Goal: Task Accomplishment & Management: Use online tool/utility

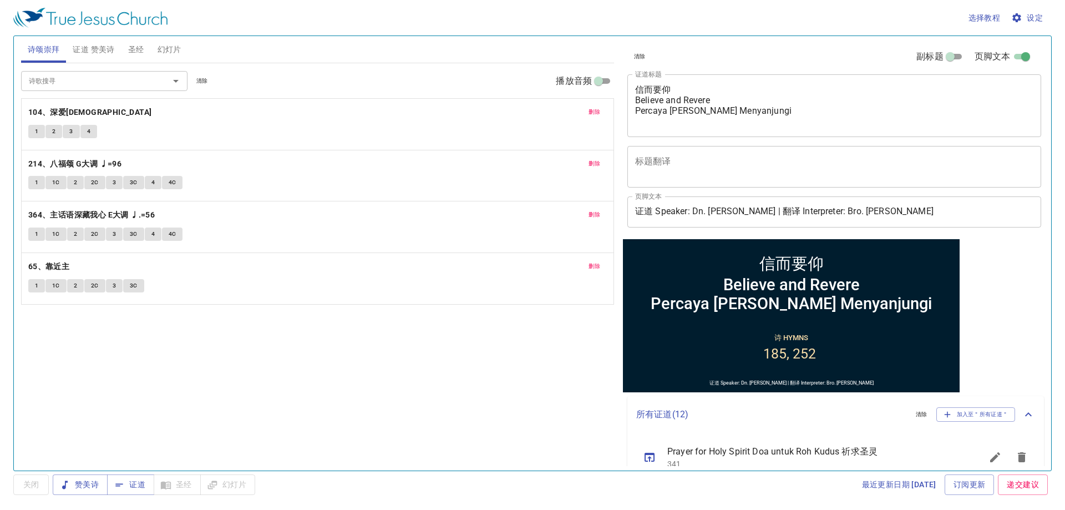
click at [711, 94] on textarea "信而要仰 Believe and Revere Percaya dan Menyanjungi" at bounding box center [834, 105] width 398 height 42
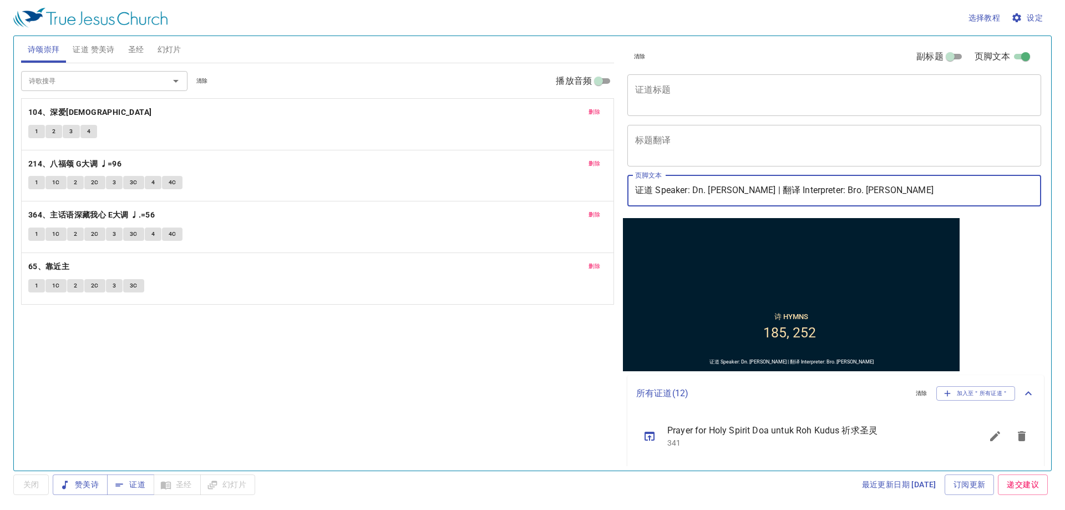
drag, startPoint x: 695, startPoint y: 191, endPoint x: 752, endPoint y: 193, distance: 57.2
click at [752, 193] on input "证道 Speaker: Dn. John Chen | 翻译 Interpreter: Bro. Brandon Lim" at bounding box center [835, 190] width 414 height 31
drag, startPoint x: 804, startPoint y: 194, endPoint x: 914, endPoint y: 156, distance: 116.2
click at [914, 156] on div "清除 副标题 页脚文本 证道标题 x 证道标题 标题翻译 x 标题翻译 副标题 x 副标题 副标题翻译 x 副标题翻译 页脚文本 证道 Speaker: Br…" at bounding box center [833, 127] width 421 height 182
type input "证道 Speaker: Bro. Rofe | 翻译 Interpreter: Bro. [PERSON_NAME]"
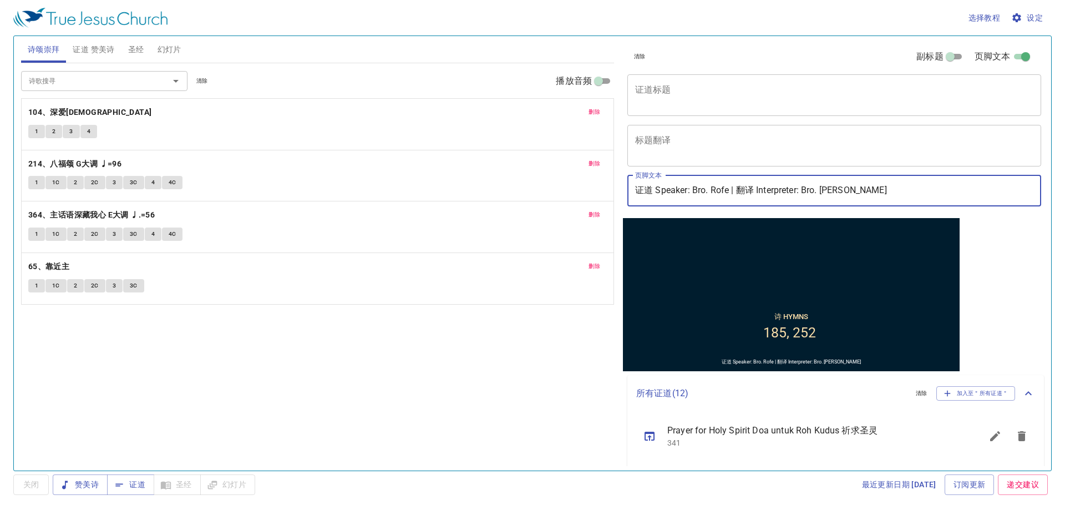
click at [588, 118] on button "删除" at bounding box center [594, 111] width 25 height 13
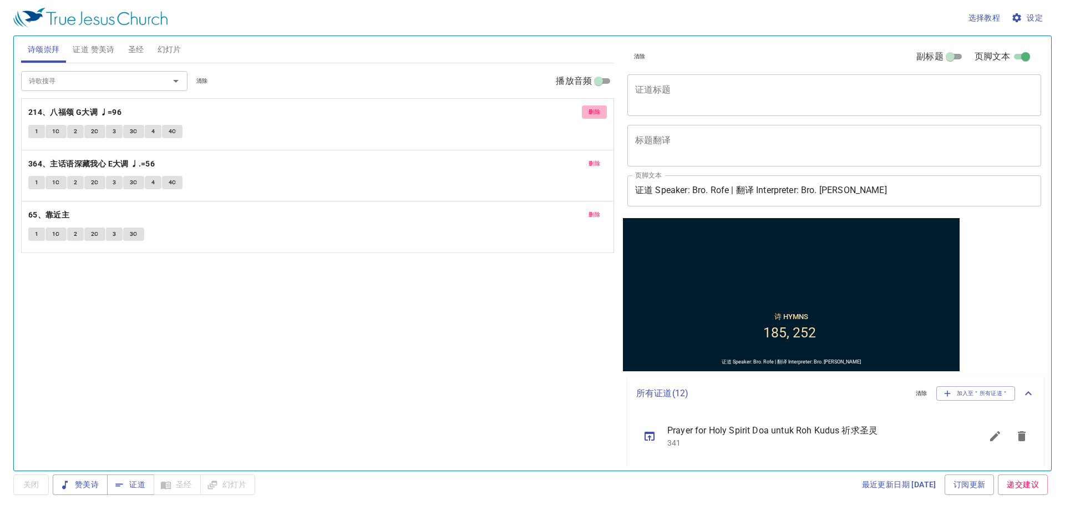
click at [588, 118] on button "删除" at bounding box center [594, 111] width 25 height 13
click at [588, 157] on button "删除" at bounding box center [594, 163] width 25 height 13
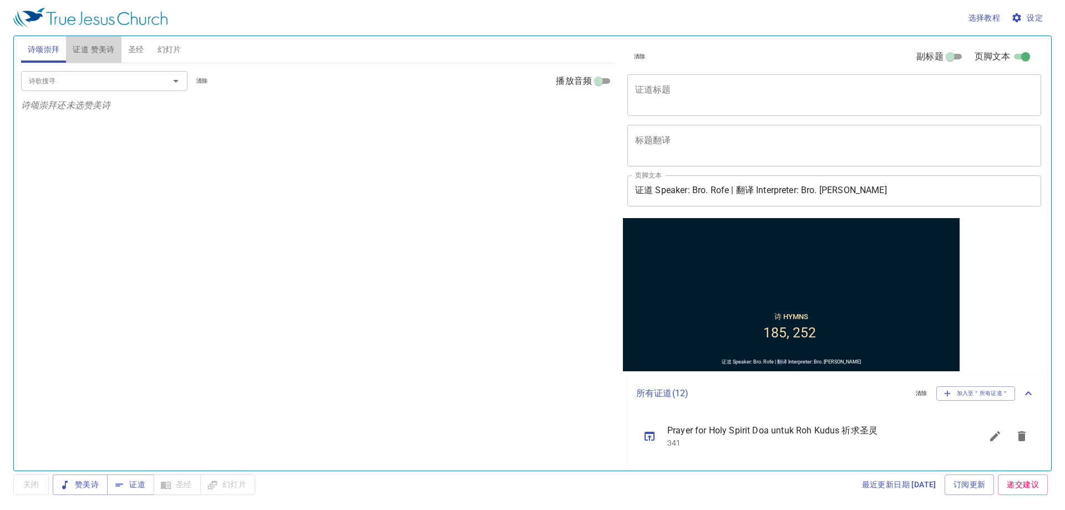
click at [87, 59] on button "证道 赞美诗" at bounding box center [93, 49] width 55 height 27
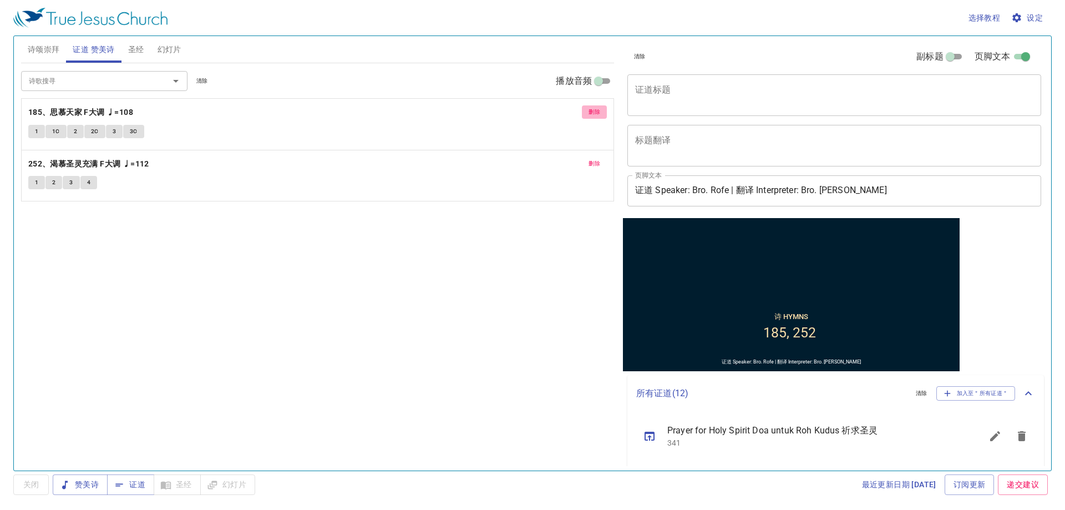
click at [587, 113] on button "删除" at bounding box center [594, 111] width 25 height 13
click at [587, 157] on button "删除" at bounding box center [594, 163] width 25 height 13
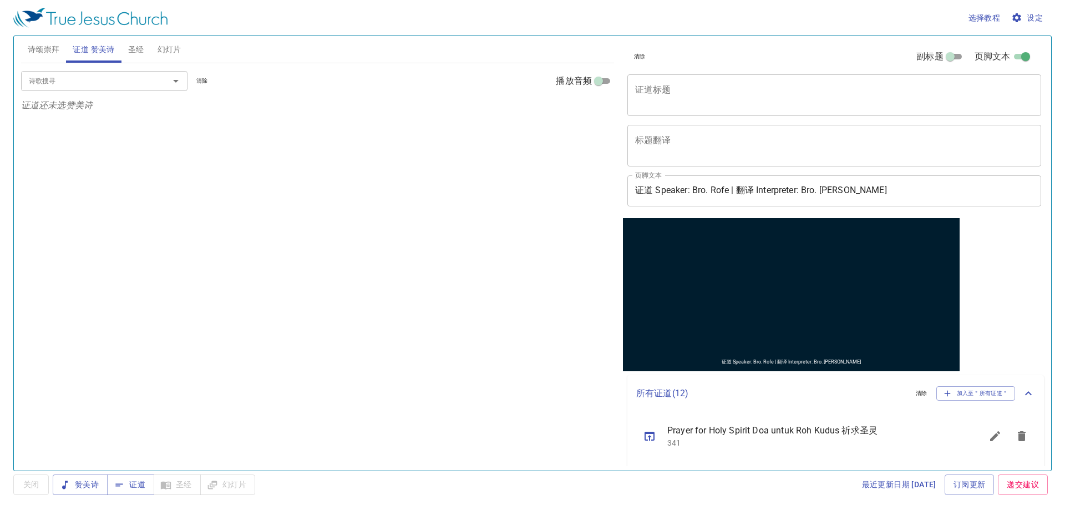
click at [34, 54] on span "诗颂崇拜" at bounding box center [44, 50] width 32 height 14
click at [164, 45] on span "幻灯片" at bounding box center [170, 50] width 24 height 14
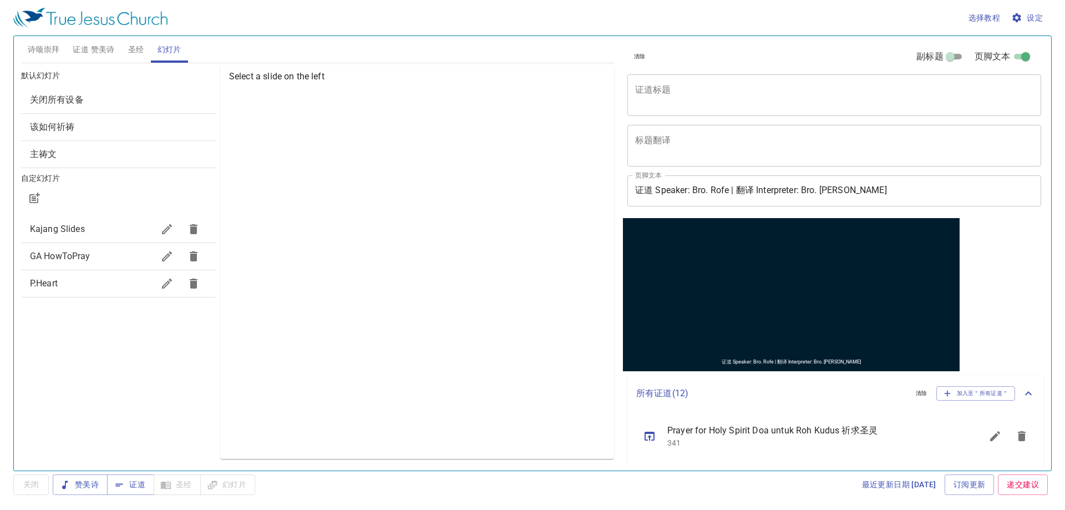
click at [117, 224] on span "Kajang Slides" at bounding box center [92, 228] width 124 height 13
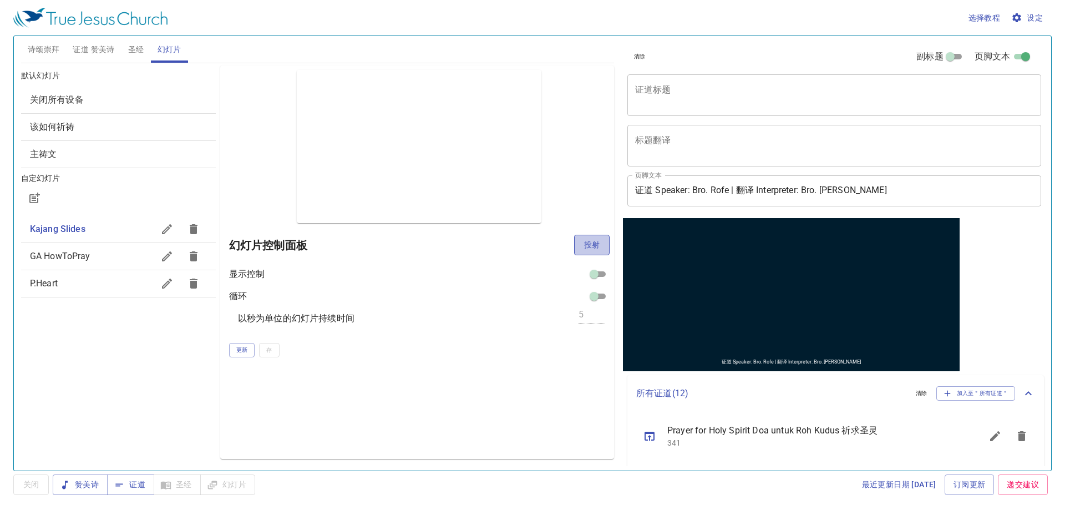
click at [596, 241] on span "投射" at bounding box center [592, 245] width 18 height 14
click at [105, 408] on div "默认幻灯片 关闭所有设备 该如何祈祷 主祷文 自定幻灯片 Kajang Slides GA HowToPray P.Heart" at bounding box center [118, 262] width 199 height 398
click at [47, 52] on span "诗颂崇拜" at bounding box center [44, 50] width 32 height 14
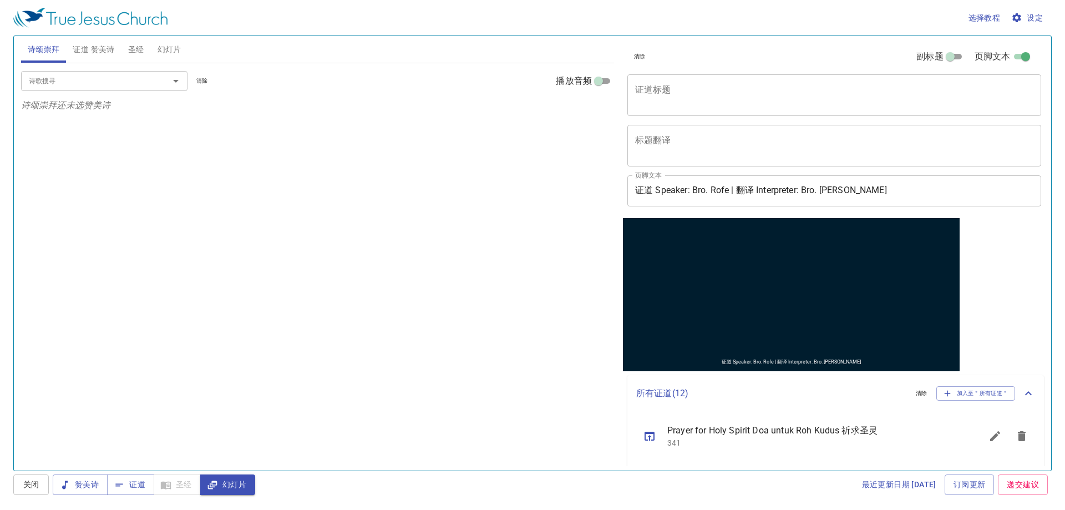
click at [58, 78] on input "诗歌搜寻" at bounding box center [87, 80] width 127 height 13
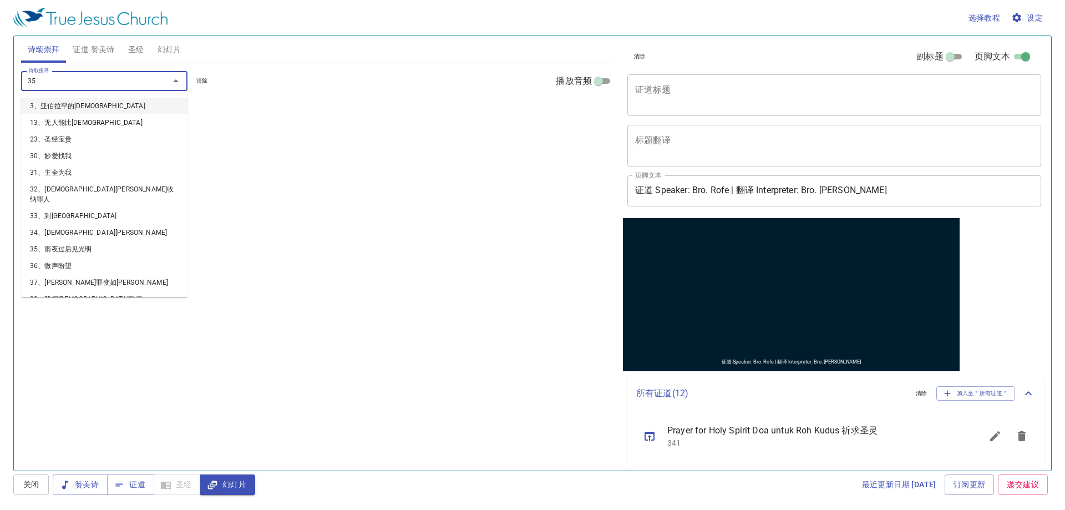
type input "356"
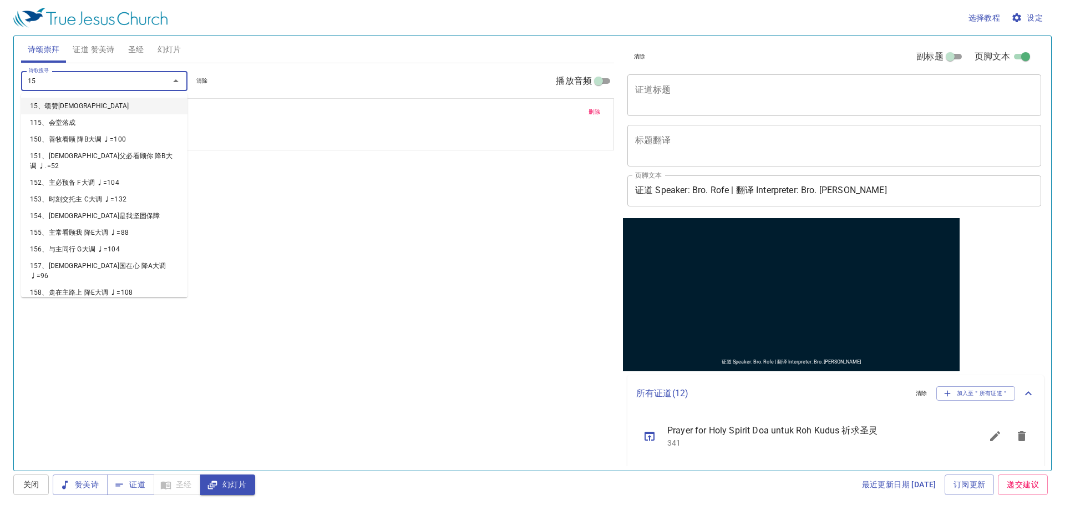
type input "157"
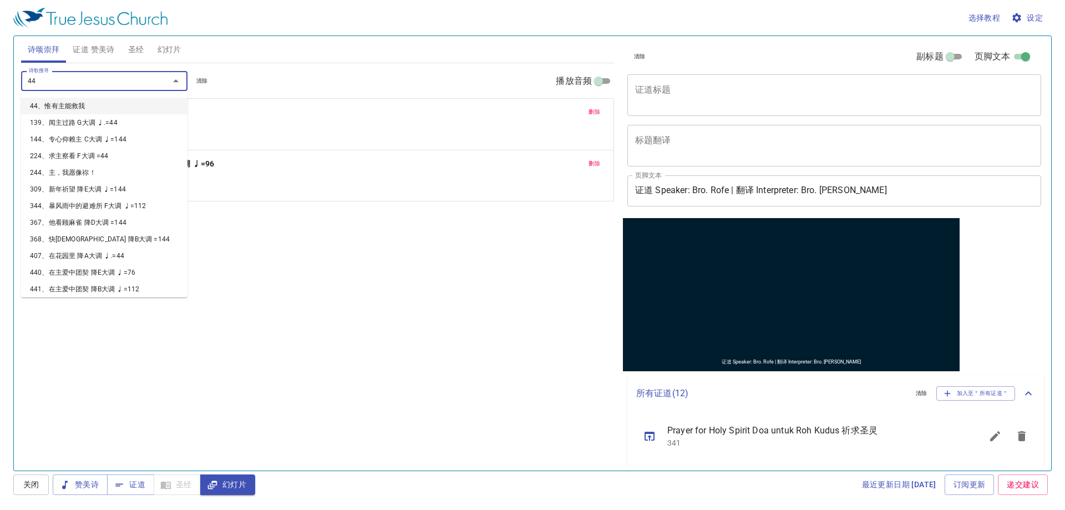
type input "441"
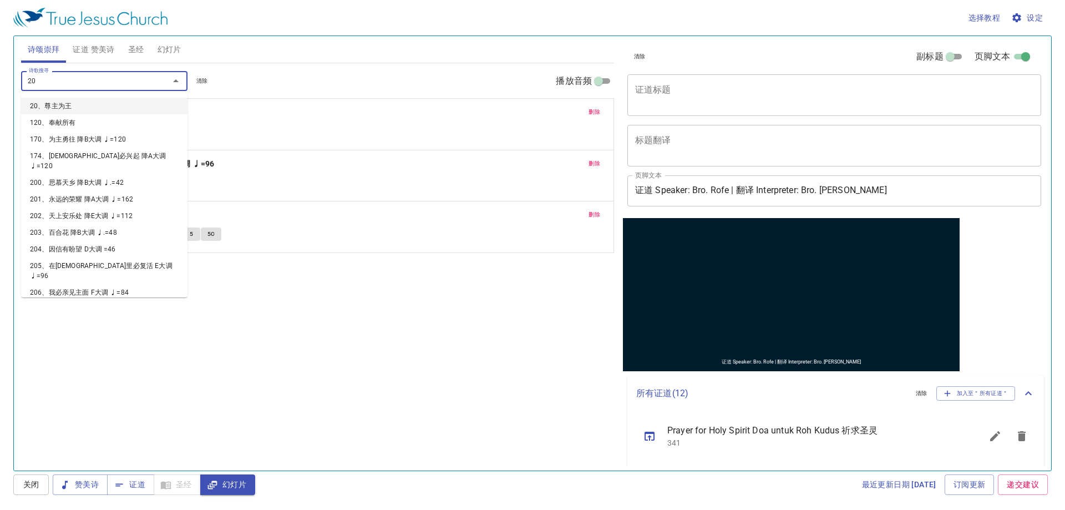
type input "206"
type input "354"
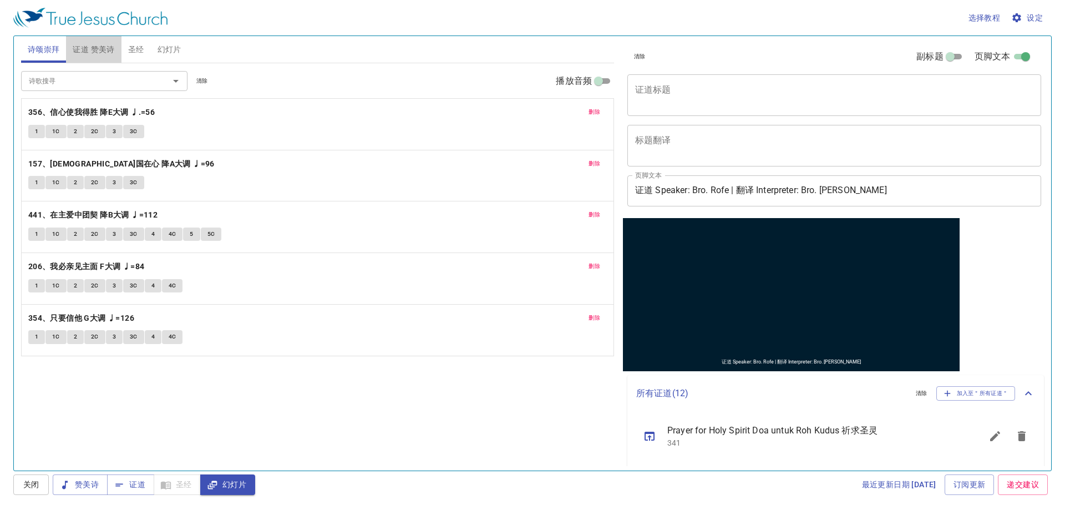
click at [98, 47] on span "证道 赞美诗" at bounding box center [94, 50] width 42 height 14
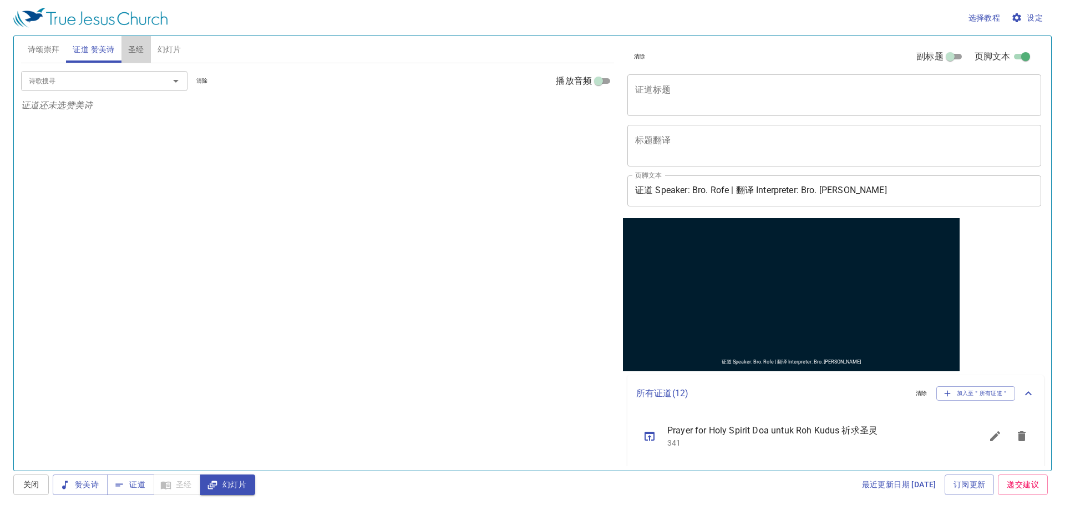
click at [138, 50] on span "圣经" at bounding box center [136, 50] width 16 height 14
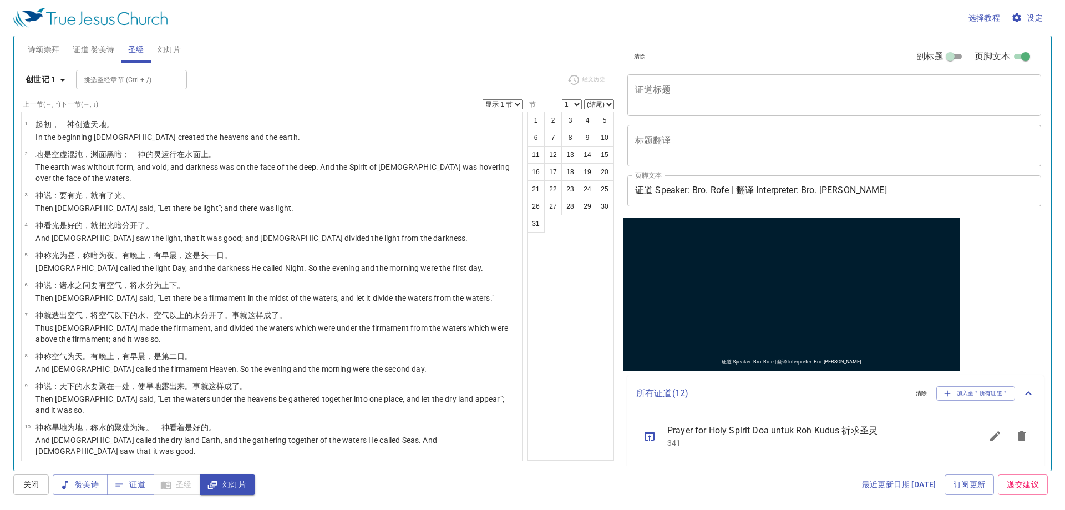
click at [702, 100] on textarea "证道标题" at bounding box center [834, 94] width 398 height 21
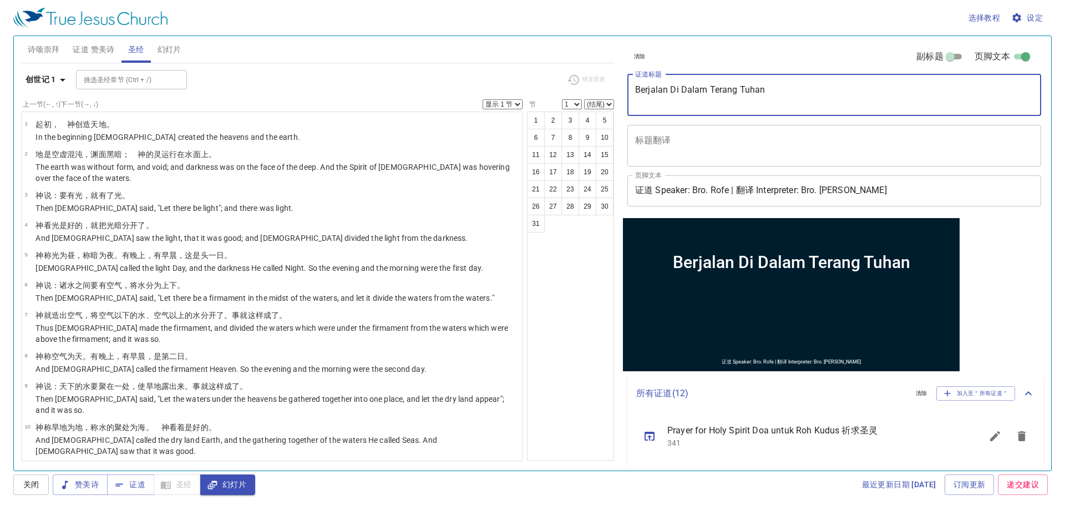
drag, startPoint x: 771, startPoint y: 95, endPoint x: 635, endPoint y: 108, distance: 136.5
click at [635, 108] on div "Berjalan Di Dalam Terang Tuhan x 证道标题" at bounding box center [835, 95] width 414 height 42
type textarea "Berjalan Di Dalam Terang Tuhan"
click at [700, 104] on textarea "Berjalan Di Dalam Terang Tuhan" at bounding box center [834, 94] width 398 height 21
click at [760, 95] on textarea "Berjalan Di Dalam Terang Tuhan" at bounding box center [834, 94] width 398 height 21
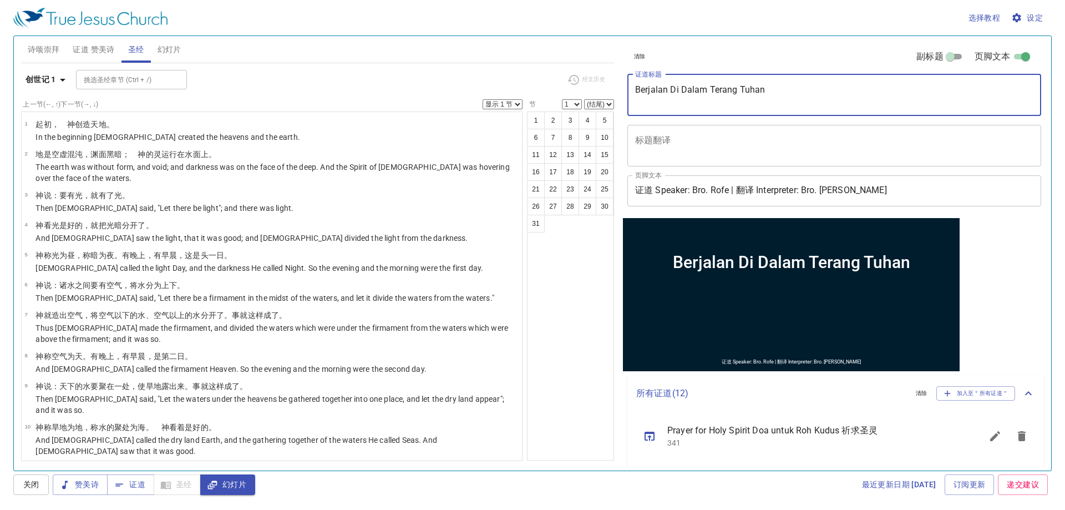
click at [769, 93] on textarea "Berjalan Di Dalam Terang Tuhan" at bounding box center [834, 94] width 398 height 21
paste textarea "Walking in the Light of God"
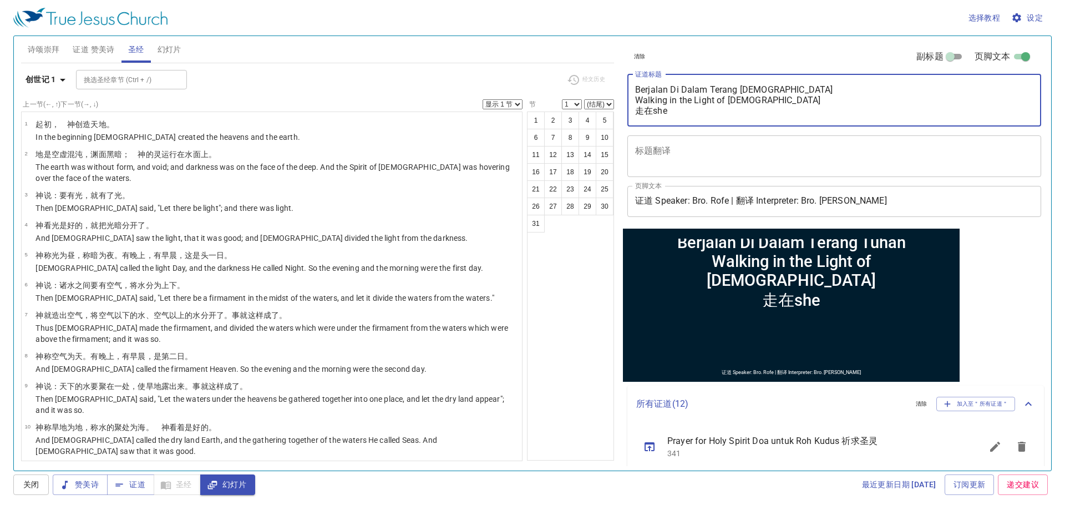
type textarea "Berjalan Di Dalam Terang Tuhan Walking in the Light of God 走在shen"
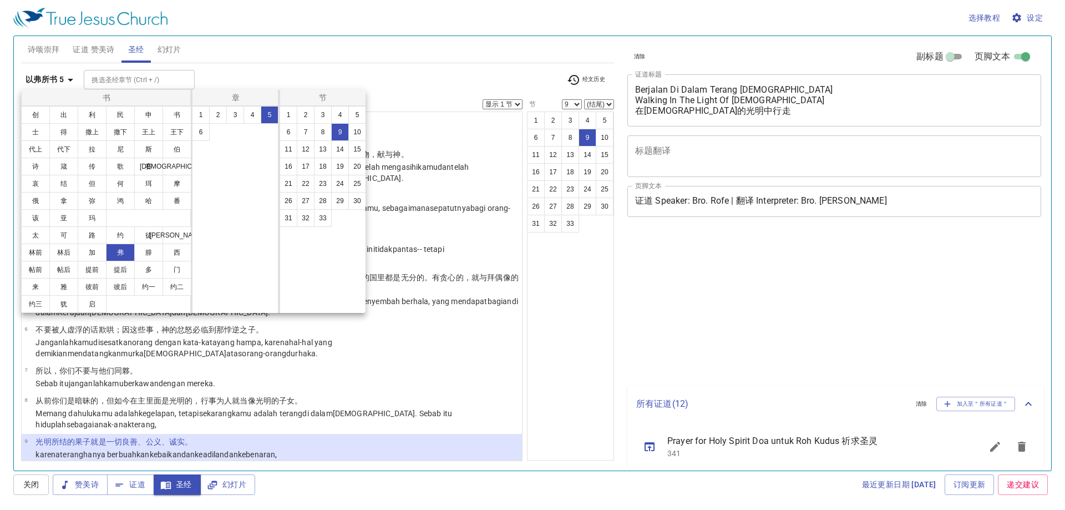
select select "9"
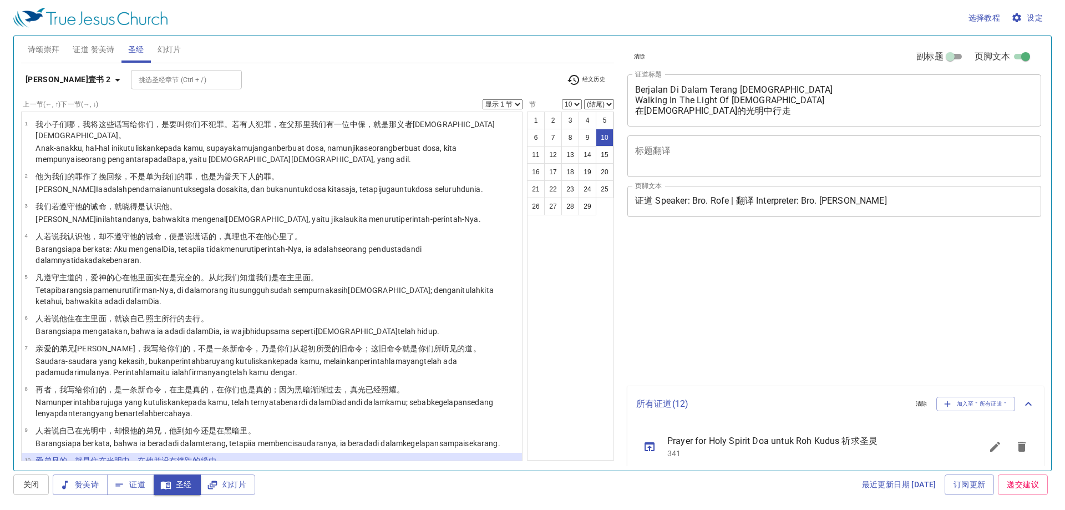
select select "10"
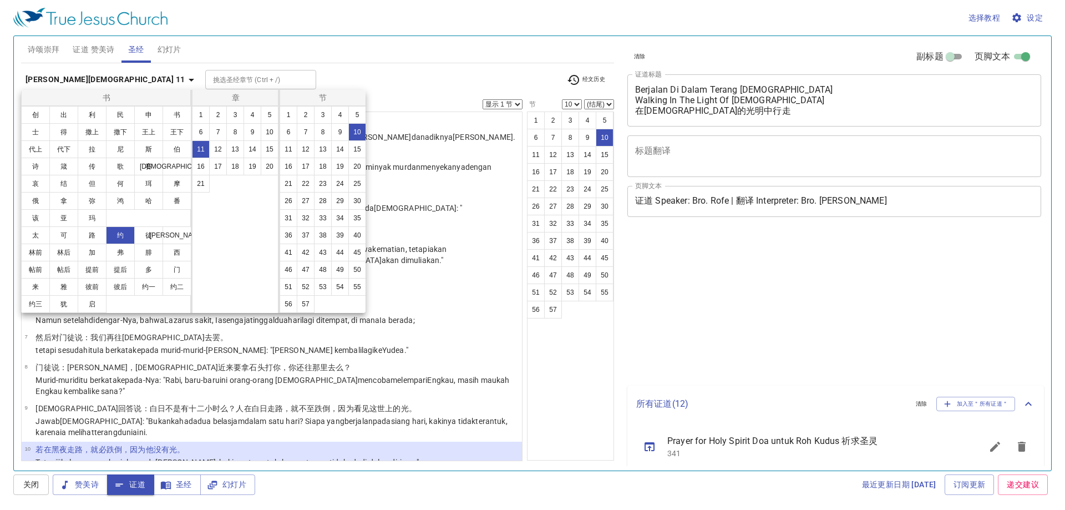
select select "10"
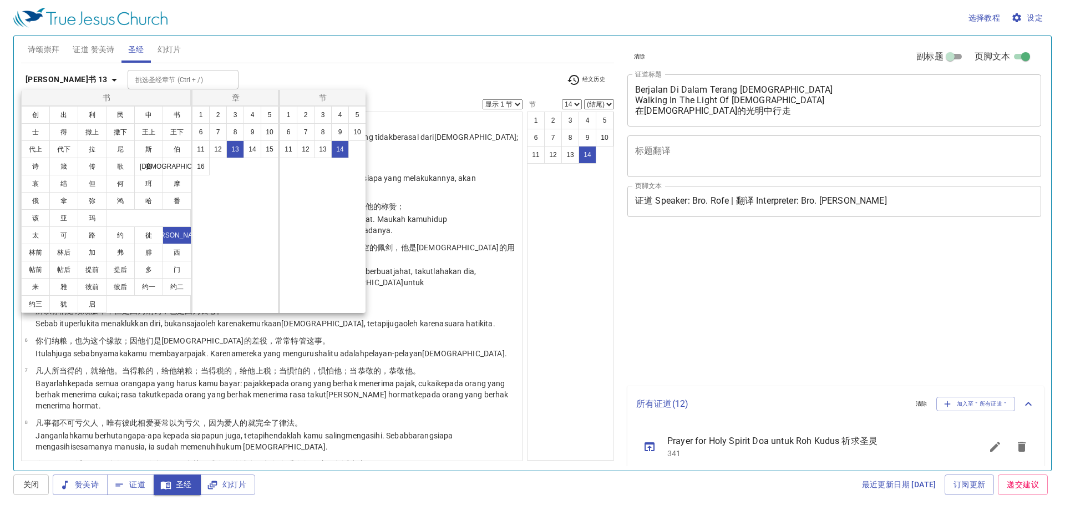
select select "14"
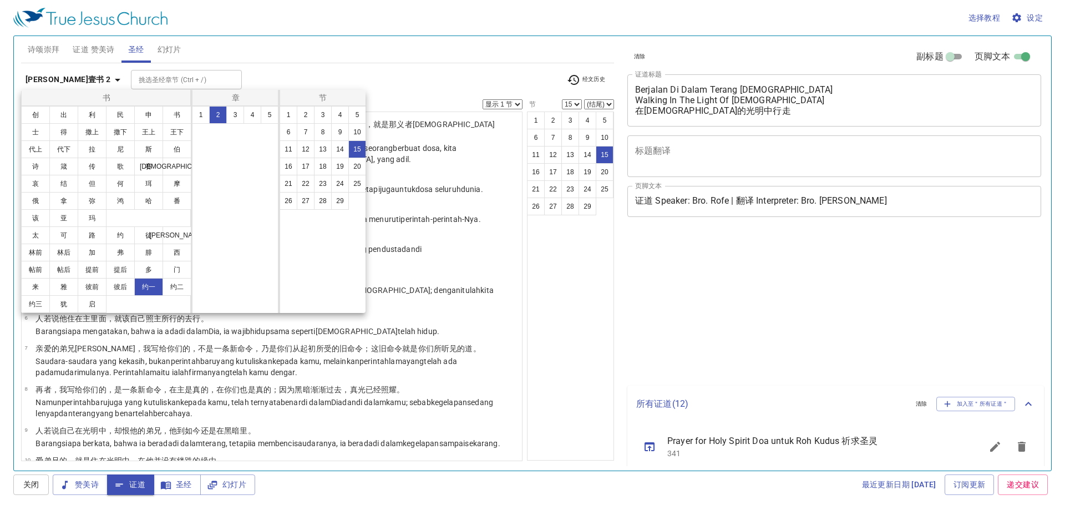
select select "15"
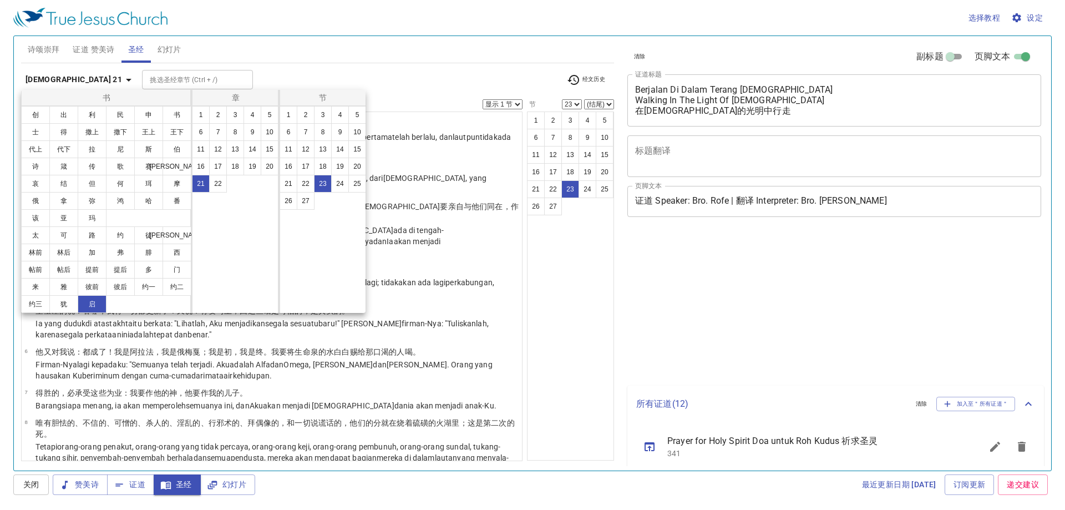
select select "23"
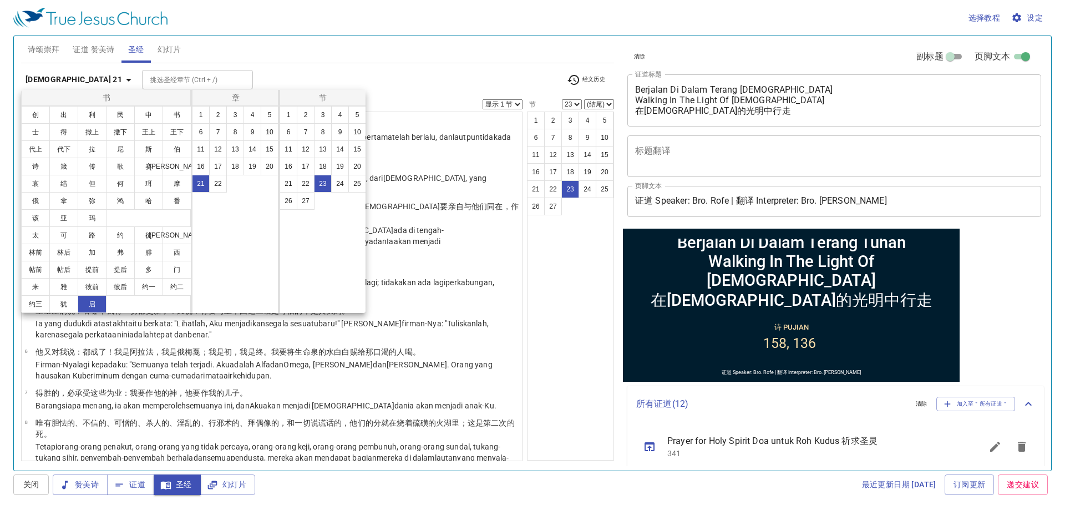
scroll to position [702, 0]
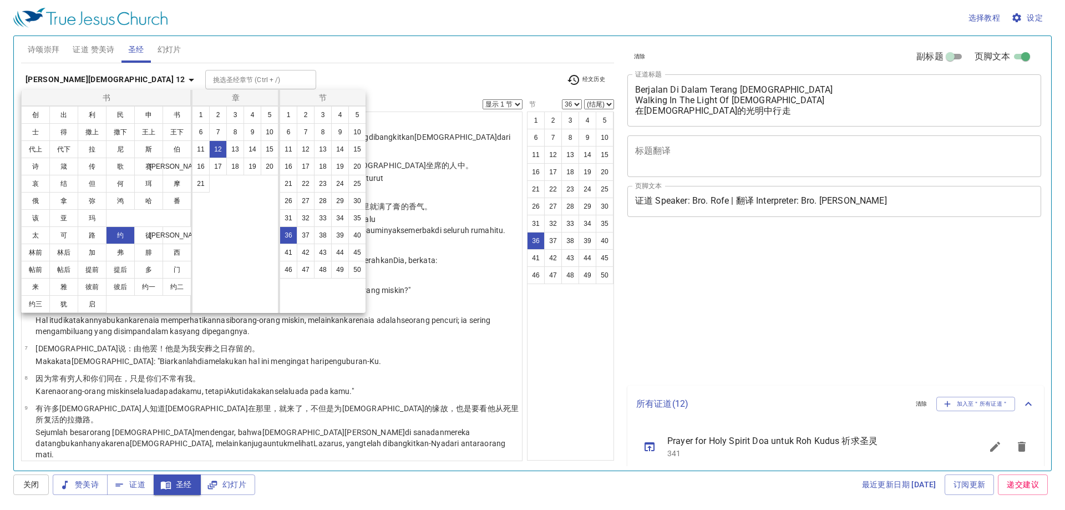
select select "36"
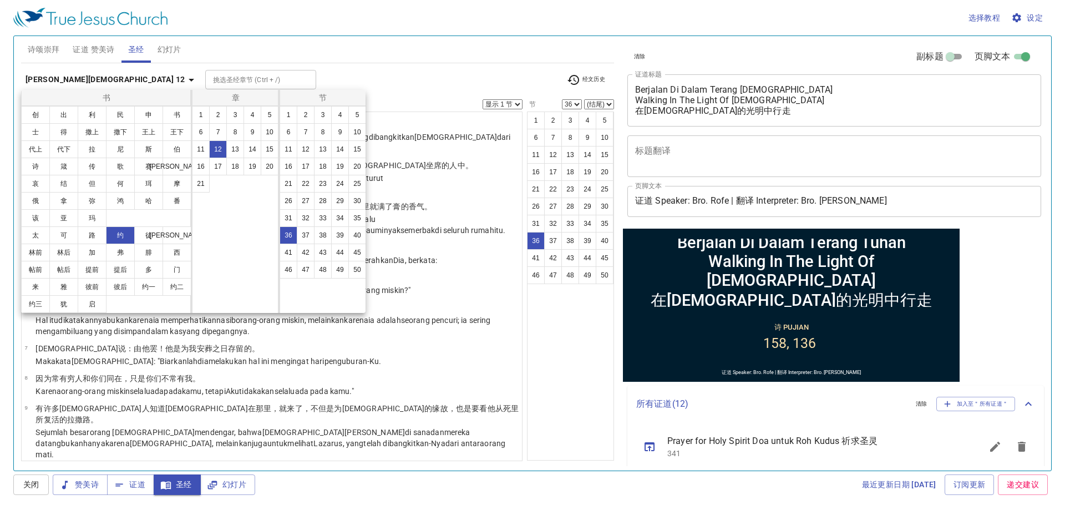
scroll to position [1077, 0]
